Goal: Task Accomplishment & Management: Complete application form

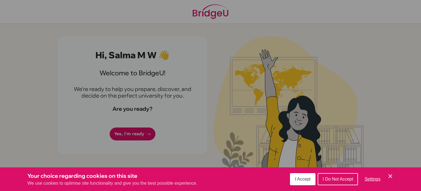
click at [309, 175] on button "I Accept" at bounding box center [303, 179] width 26 height 12
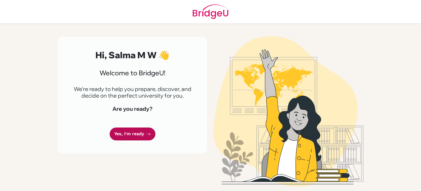
click at [138, 132] on link "Yes, I'm ready" at bounding box center [133, 133] width 46 height 13
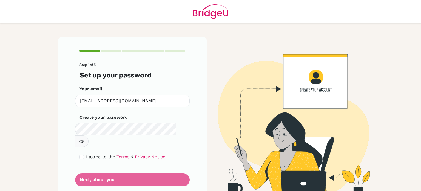
click at [101, 169] on form "Step 1 of 5 Set up your password Your email [EMAIL_ADDRESS][DOMAIN_NAME] Invali…" at bounding box center [133, 124] width 106 height 123
click at [84, 139] on icon "button" at bounding box center [82, 141] width 4 height 4
click at [84, 153] on div "I agree to the Terms & Privacy Notice" at bounding box center [133, 156] width 106 height 7
click at [83, 154] on input "checkbox" at bounding box center [82, 156] width 4 height 4
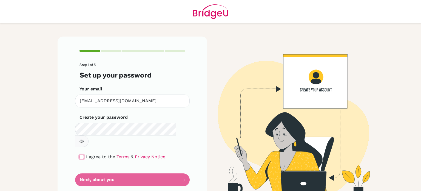
checkbox input "true"
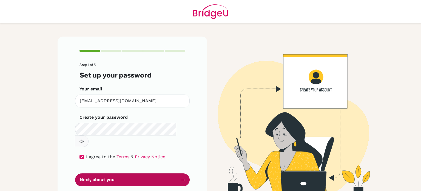
click at [87, 173] on button "Next, about you" at bounding box center [132, 179] width 115 height 13
